Goal: Communication & Community: Answer question/provide support

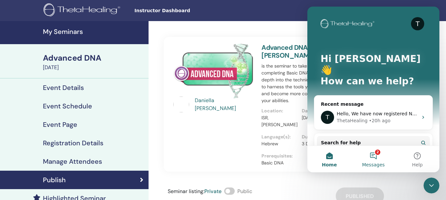
click at [376, 151] on button "2 Messages" at bounding box center [373, 159] width 44 height 26
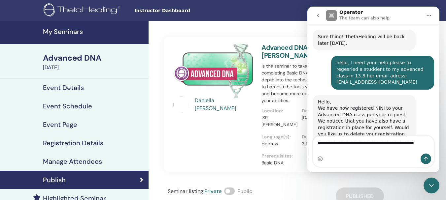
scroll to position [358, 0]
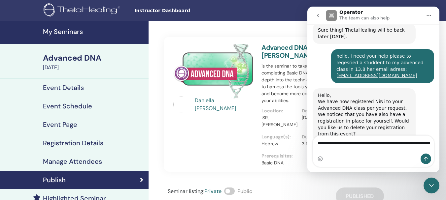
type textarea "**********"
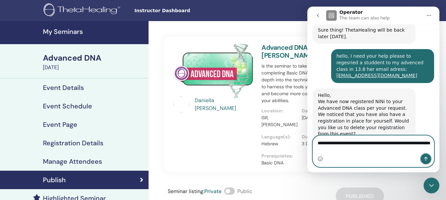
click at [427, 159] on icon "Send a message…" at bounding box center [425, 158] width 5 height 5
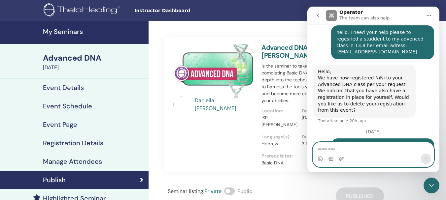
scroll to position [395, 0]
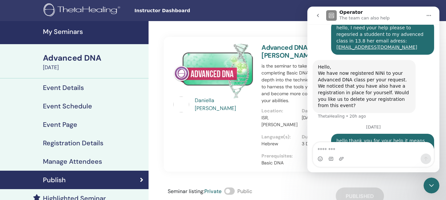
click at [60, 161] on h4 "Manage Attendees" at bounding box center [72, 162] width 59 height 8
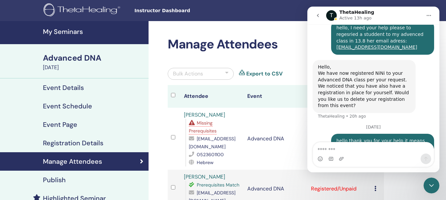
click at [431, 186] on icon "Close Intercom Messenger" at bounding box center [431, 186] width 5 height 3
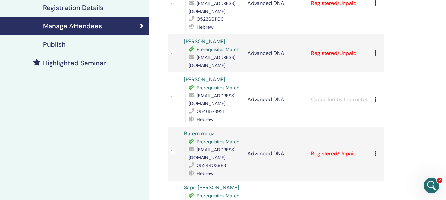
scroll to position [137, 0]
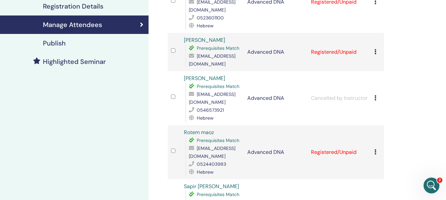
click at [375, 51] on icon at bounding box center [375, 51] width 2 height 5
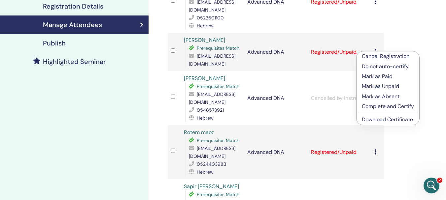
click at [372, 120] on link "Download Certificate" at bounding box center [387, 119] width 51 height 7
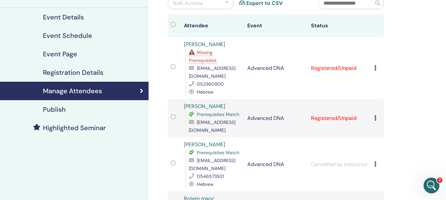
scroll to position [70, 0]
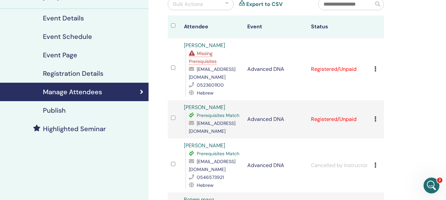
click at [375, 70] on icon at bounding box center [375, 68] width 2 height 5
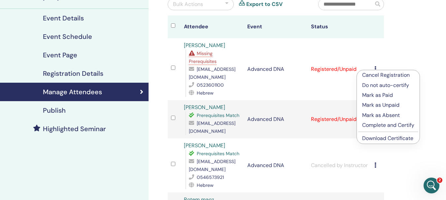
click at [373, 136] on link "Download Certificate" at bounding box center [387, 138] width 51 height 7
